Goal: Task Accomplishment & Management: Manage account settings

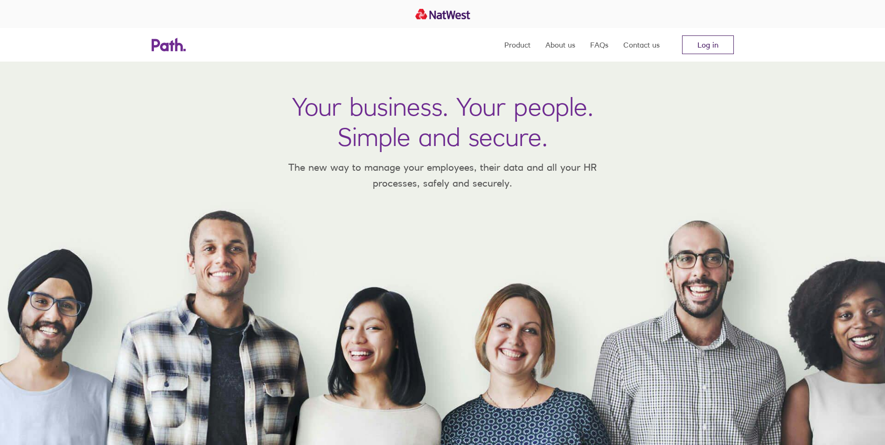
click at [712, 46] on link "Log in" at bounding box center [708, 44] width 52 height 19
click at [696, 44] on link "Log in" at bounding box center [708, 44] width 52 height 19
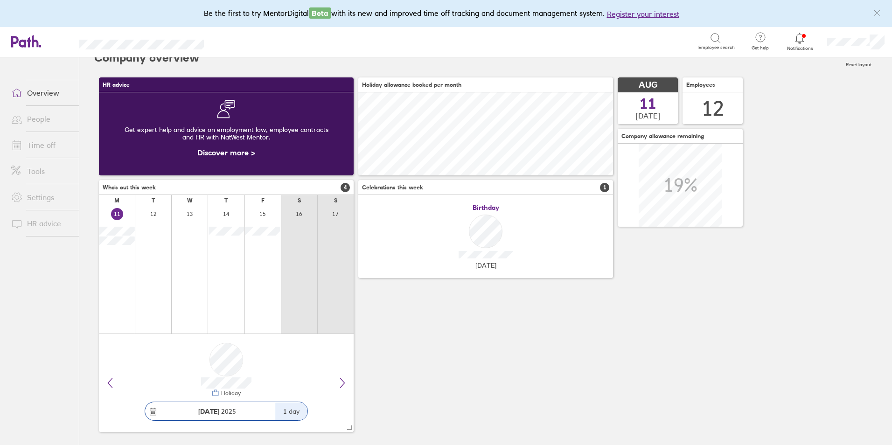
scroll to position [21, 0]
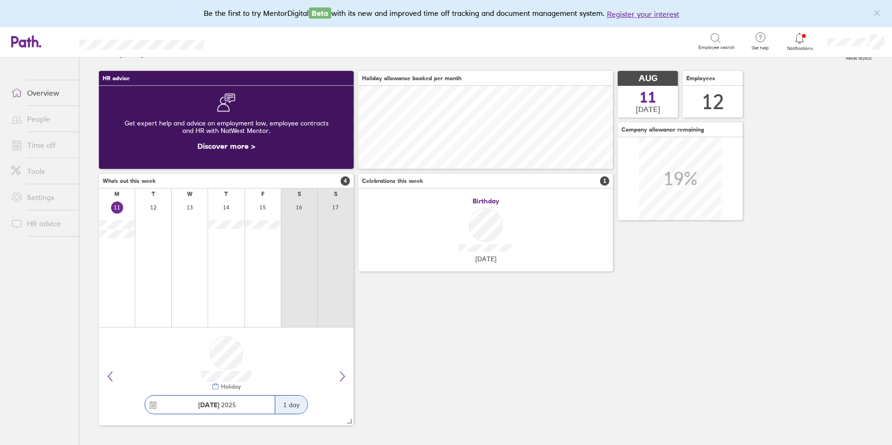
click at [799, 41] on icon at bounding box center [799, 38] width 11 height 11
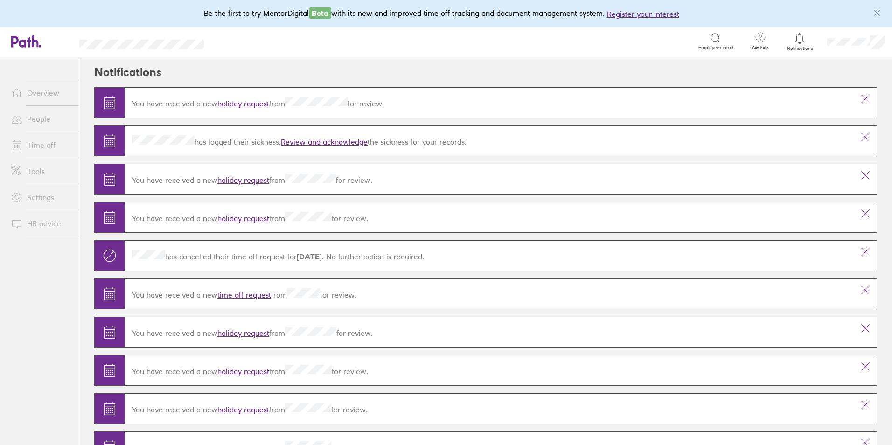
click at [240, 103] on link "holiday request" at bounding box center [244, 103] width 52 height 9
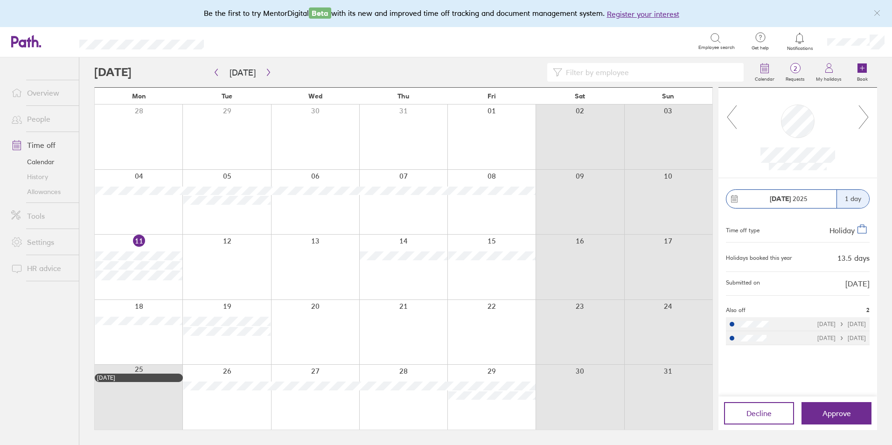
click at [801, 42] on icon at bounding box center [800, 38] width 8 height 11
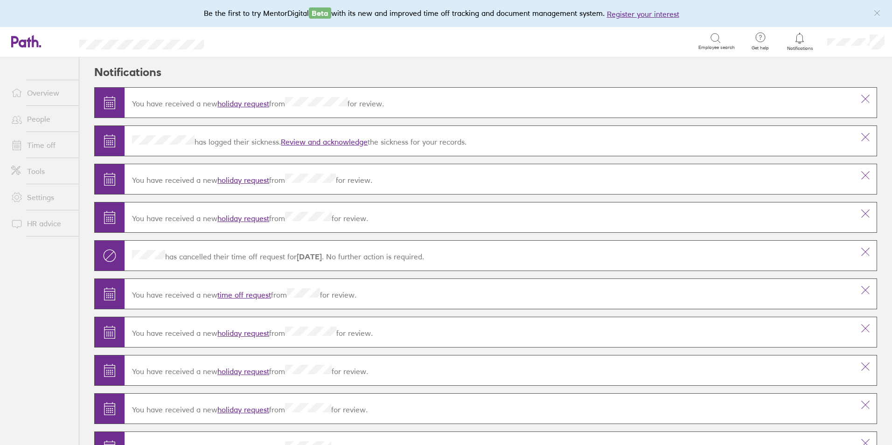
click at [333, 142] on link "Review and acknowledge" at bounding box center [324, 141] width 87 height 9
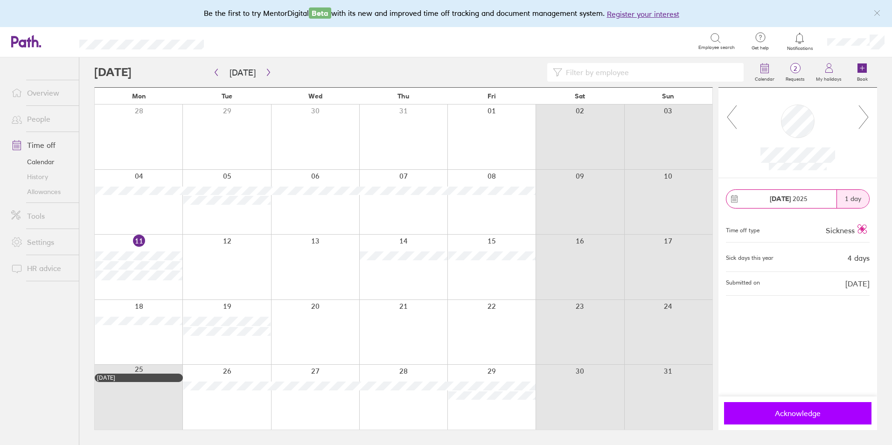
click at [799, 415] on span "Acknowledge" at bounding box center [798, 413] width 134 height 8
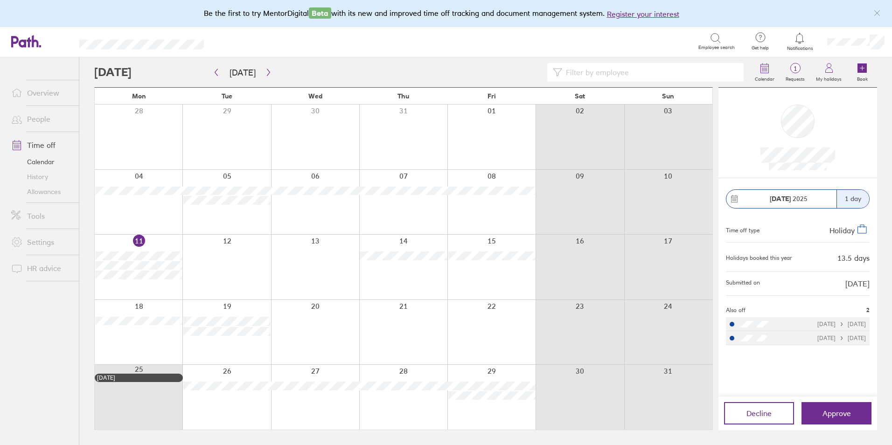
click at [134, 288] on div at bounding box center [139, 267] width 88 height 65
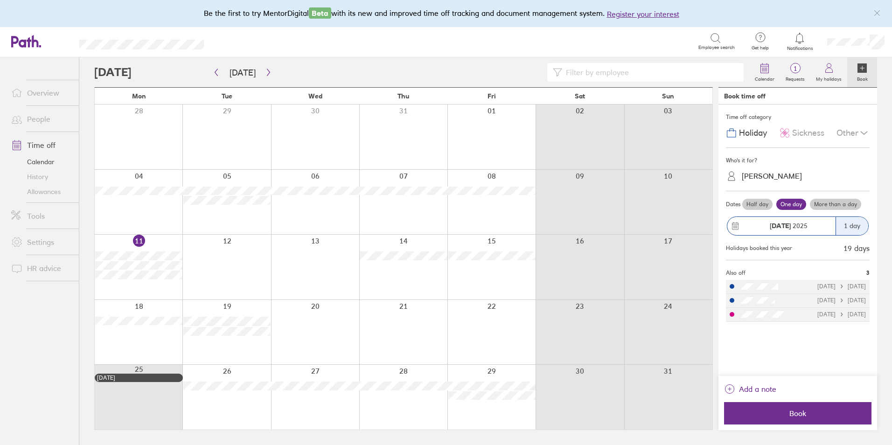
click at [209, 284] on div at bounding box center [227, 267] width 88 height 65
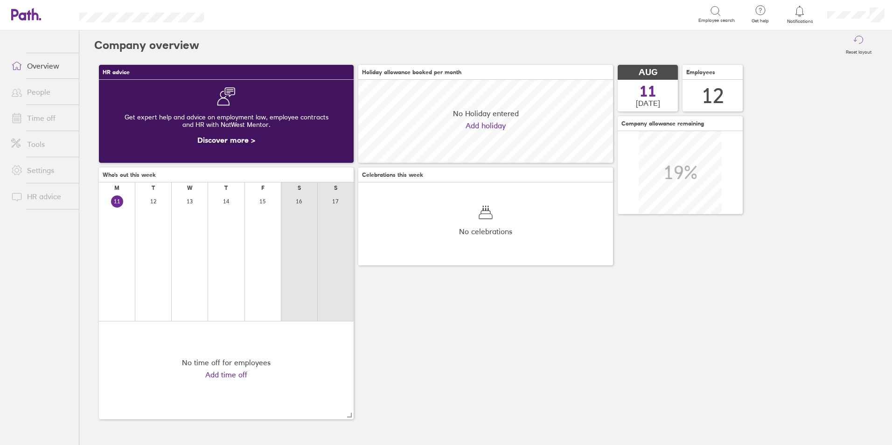
scroll to position [83, 255]
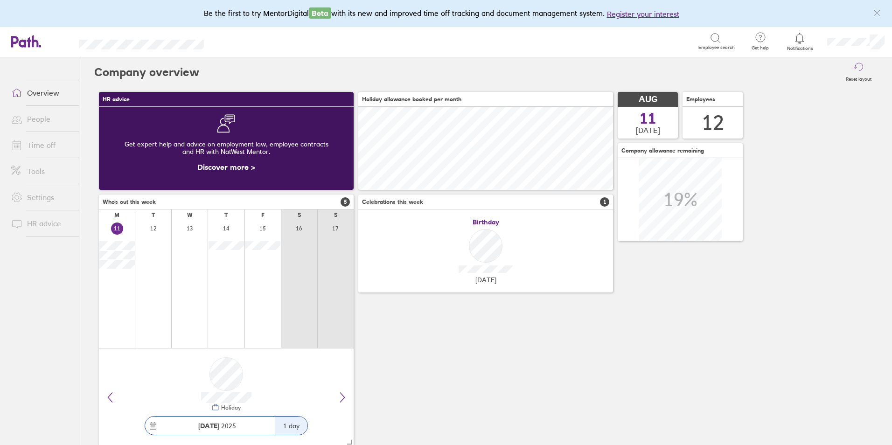
click at [35, 144] on link "Time off" at bounding box center [41, 145] width 75 height 19
